Goal: Use online tool/utility: Use online tool/utility

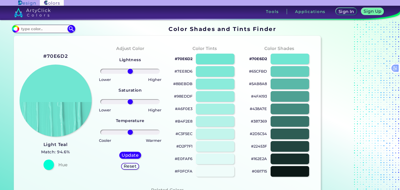
click at [59, 57] on h2 "#70E6D2" at bounding box center [55, 56] width 25 height 7
click at [40, 33] on div "#70e6d2 Acadia ◉ Acid Green ◉ Aero Blue ◉ Alabaster ◉ Albescent White ◉ Algae ◉…" at bounding box center [43, 29] width 63 height 8
click at [43, 30] on input at bounding box center [43, 28] width 48 height 7
paste input "#70E6D2"
type input "#70E6D2"
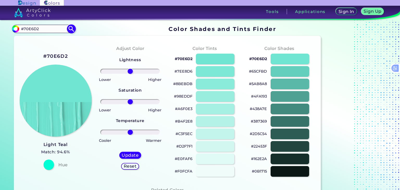
click at [72, 29] on img at bounding box center [71, 28] width 9 height 9
click at [132, 156] on h5 "Update" at bounding box center [129, 155] width 15 height 4
click at [52, 28] on input "#70E6D2" at bounding box center [43, 28] width 48 height 7
click at [70, 29] on img at bounding box center [71, 28] width 9 height 9
type input "#70e6d2"
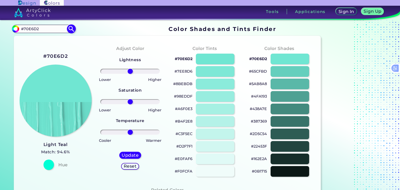
click at [47, 32] on input "#70E6D2" at bounding box center [43, 28] width 48 height 7
paste input "4BB3FD"
type input "4BB3FD"
click at [73, 31] on img at bounding box center [71, 28] width 9 height 9
type input "#000000"
